Goal: Complete application form

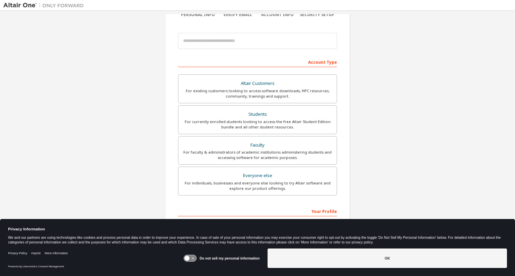
scroll to position [97, 0]
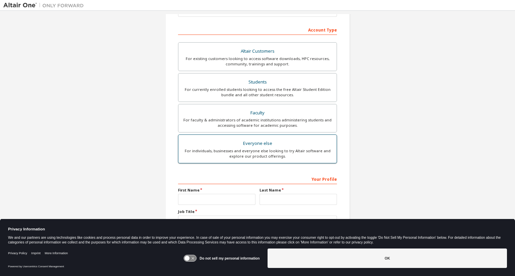
click at [252, 143] on div "Everyone else" at bounding box center [257, 143] width 150 height 9
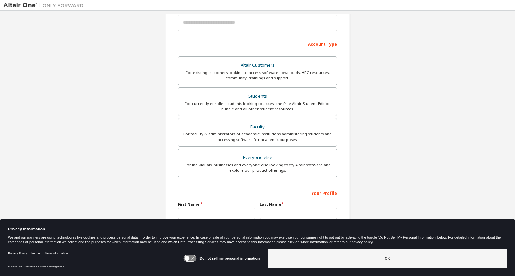
scroll to position [115, 0]
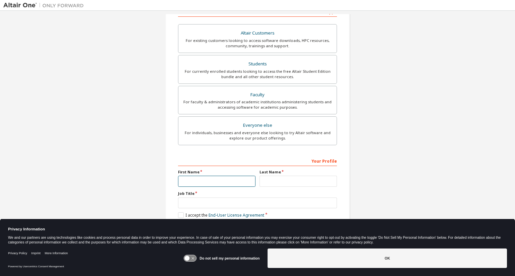
click at [180, 181] on input "text" at bounding box center [216, 181] width 77 height 11
type input "***"
click at [268, 182] on input "text" at bounding box center [297, 181] width 77 height 11
type input "******"
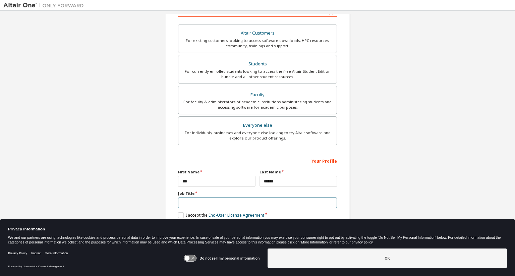
click at [184, 200] on input "text" at bounding box center [257, 202] width 159 height 11
type input "*********"
click at [178, 212] on label "I accept the End-User License Agreement" at bounding box center [221, 215] width 86 height 6
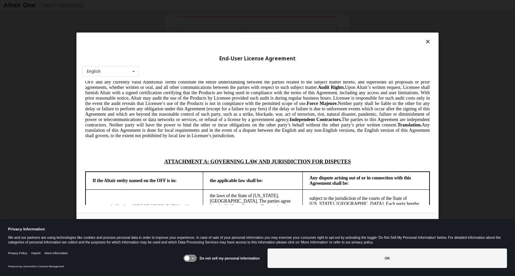
scroll to position [1652, 0]
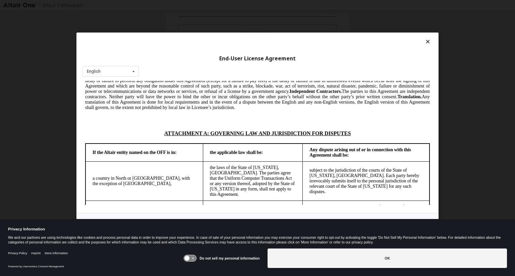
click at [427, 41] on icon at bounding box center [427, 42] width 7 height 6
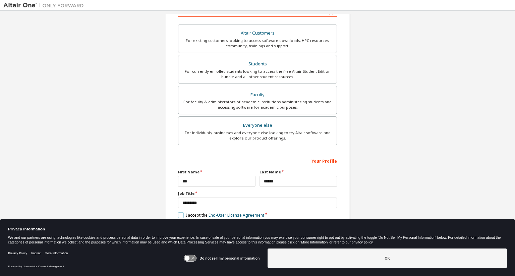
click at [180, 214] on label "I accept the End-User License Agreement" at bounding box center [221, 215] width 86 height 6
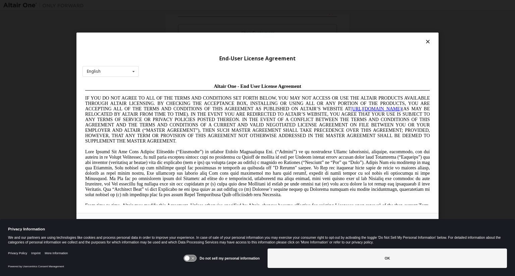
scroll to position [0, 0]
click at [427, 43] on icon at bounding box center [427, 42] width 7 height 6
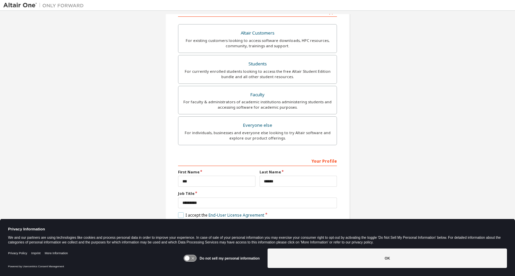
click at [178, 215] on label "I accept the End-User License Agreement" at bounding box center [221, 215] width 86 height 6
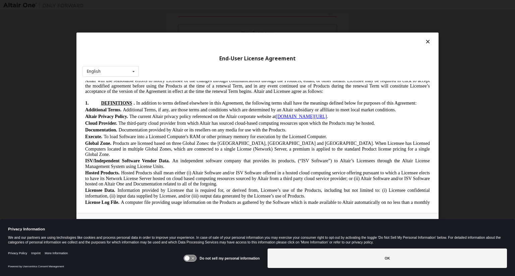
scroll to position [141, 0]
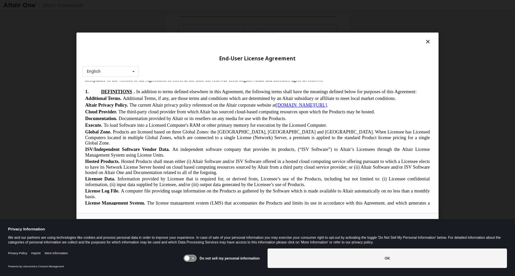
click at [309, 108] on link "[DOMAIN_NAME][URL]" at bounding box center [301, 105] width 51 height 5
click at [426, 42] on icon at bounding box center [427, 42] width 7 height 6
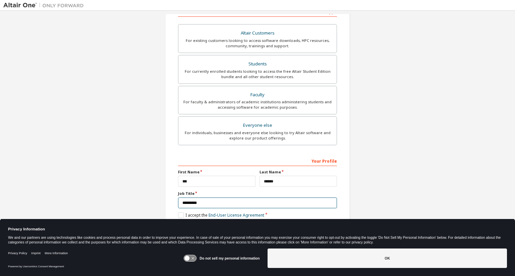
drag, startPoint x: 199, startPoint y: 202, endPoint x: 178, endPoint y: 201, distance: 21.1
click at [178, 201] on input "*********" at bounding box center [257, 202] width 159 height 11
click at [230, 215] on link "End-User License Agreement" at bounding box center [236, 215] width 56 height 6
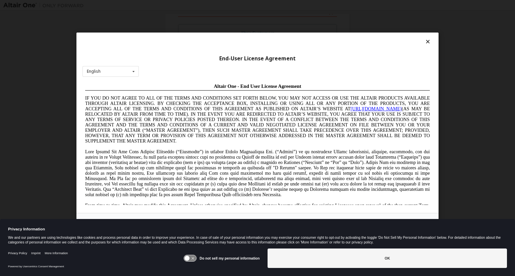
scroll to position [0, 0]
click at [427, 40] on icon at bounding box center [427, 42] width 7 height 6
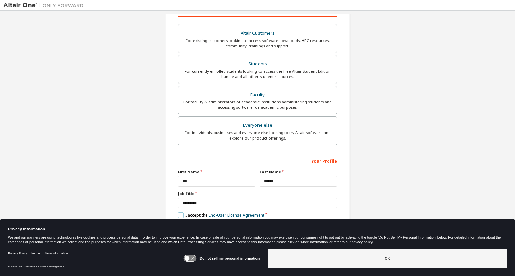
click at [178, 214] on label "I accept the End-User License Agreement" at bounding box center [221, 215] width 86 height 6
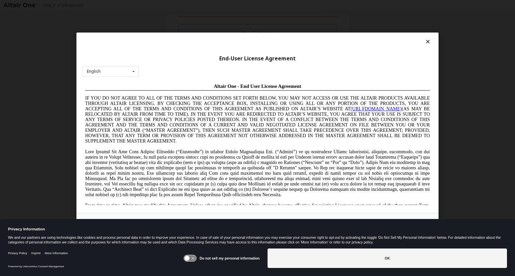
click at [385, 108] on link "[URL][DOMAIN_NAME]" at bounding box center [376, 108] width 51 height 5
